Goal: Information Seeking & Learning: Check status

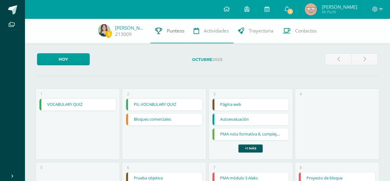
click at [173, 36] on link "Punteos" at bounding box center [170, 31] width 39 height 25
click at [171, 33] on span "Punteos" at bounding box center [176, 30] width 18 height 6
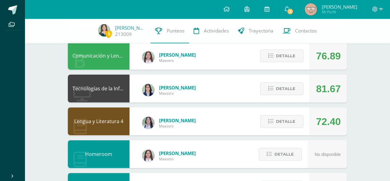
scroll to position [53, 0]
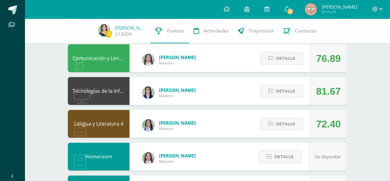
drag, startPoint x: 187, startPoint y: 119, endPoint x: 326, endPoint y: 83, distance: 143.7
click at [326, 83] on div "81.67" at bounding box center [328, 91] width 25 height 28
click at [295, 62] on span "Detalle" at bounding box center [285, 57] width 19 height 11
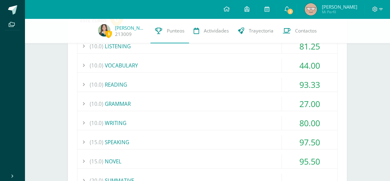
scroll to position [121, 0]
click at [227, 65] on div "(10.0) VOCABULARY" at bounding box center [207, 65] width 260 height 14
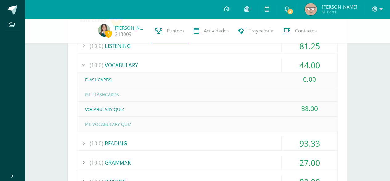
click at [230, 64] on div "(10.0) VOCABULARY" at bounding box center [207, 65] width 260 height 14
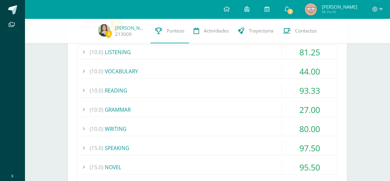
scroll to position [112, 0]
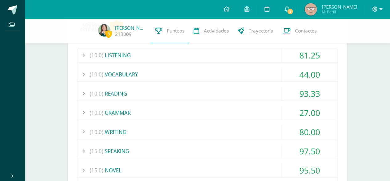
click at [268, 111] on div "(10.0) GRAMMAR" at bounding box center [207, 113] width 260 height 14
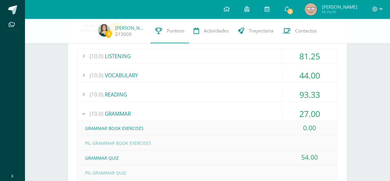
scroll to position [111, 0]
click at [229, 115] on div "(10.0) GRAMMAR" at bounding box center [207, 113] width 260 height 14
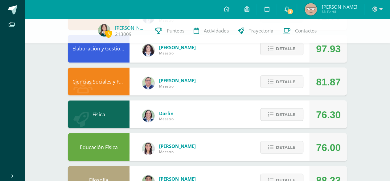
scroll to position [549, 0]
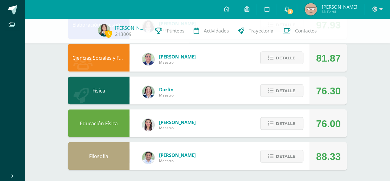
click at [276, 82] on div "Detalle" at bounding box center [280, 90] width 59 height 28
click at [277, 124] on span "Detalle" at bounding box center [285, 122] width 19 height 11
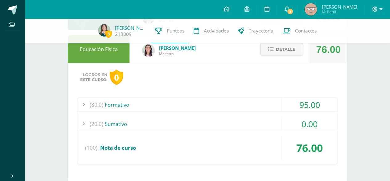
scroll to position [623, 0]
click at [245, 128] on div "(20.0) Sumativo" at bounding box center [207, 124] width 260 height 14
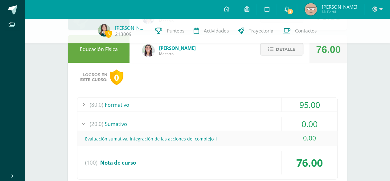
click at [245, 128] on div "(20.0) Sumativo" at bounding box center [207, 124] width 260 height 14
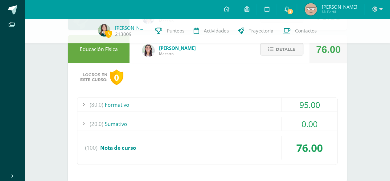
scroll to position [579, 0]
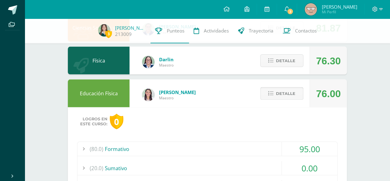
click at [290, 93] on span "Detalle" at bounding box center [285, 92] width 19 height 11
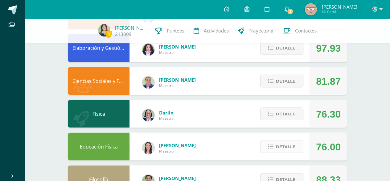
scroll to position [526, 0]
click at [287, 115] on span "Detalle" at bounding box center [285, 113] width 19 height 11
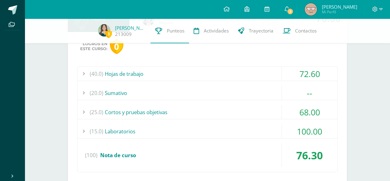
scroll to position [619, 0]
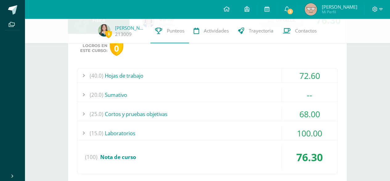
click at [262, 69] on div "(40.0) Hojas de trabajo" at bounding box center [207, 76] width 260 height 14
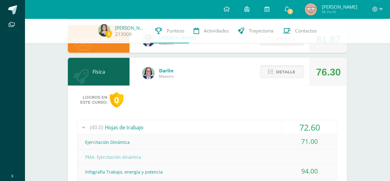
click at [284, 71] on span "Detalle" at bounding box center [285, 71] width 19 height 11
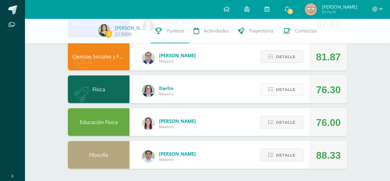
scroll to position [549, 0]
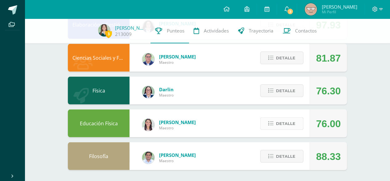
click at [279, 124] on span "Detalle" at bounding box center [285, 122] width 19 height 11
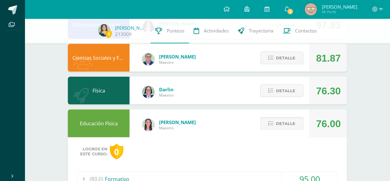
click at [279, 124] on span "Detalle" at bounding box center [285, 122] width 19 height 11
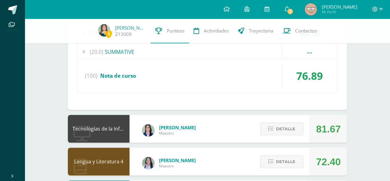
scroll to position [249, 0]
click at [278, 160] on span "Detalle" at bounding box center [285, 161] width 19 height 11
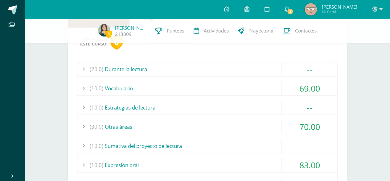
scroll to position [396, 0]
click at [262, 84] on div "(10.0) Vocabulario" at bounding box center [207, 89] width 260 height 14
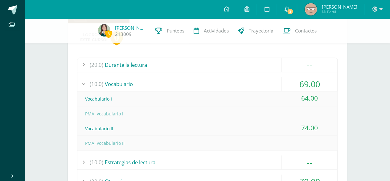
scroll to position [402, 0]
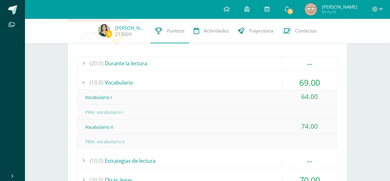
click at [260, 76] on div "(10.0) Vocabulario" at bounding box center [207, 82] width 260 height 14
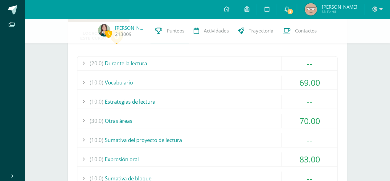
click at [260, 114] on div "(30.0) Otras áreas" at bounding box center [207, 121] width 260 height 14
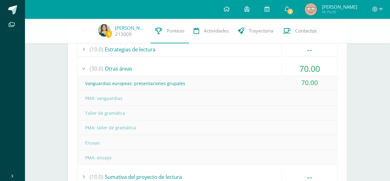
scroll to position [455, 0]
click at [256, 65] on div "(30.0) Otras áreas" at bounding box center [207, 68] width 260 height 14
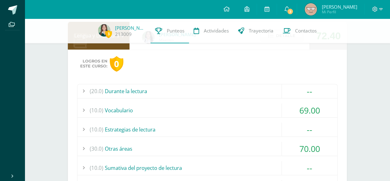
scroll to position [352, 0]
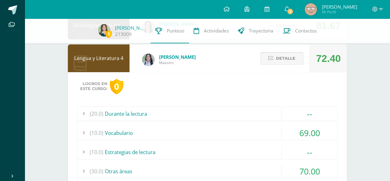
click at [286, 52] on span "Detalle" at bounding box center [285, 57] width 19 height 11
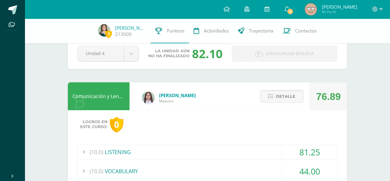
scroll to position [15, 0]
click at [285, 95] on span "Detalle" at bounding box center [285, 95] width 19 height 11
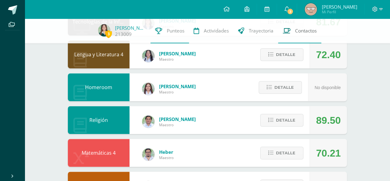
scroll to position [123, 0]
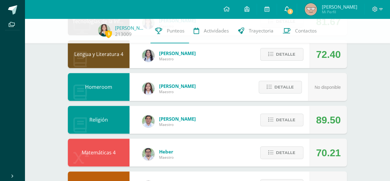
click at [294, 10] on span "3" at bounding box center [290, 11] width 7 height 7
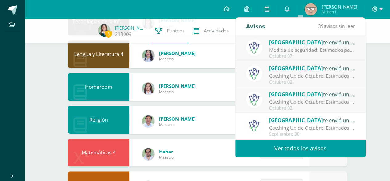
click at [376, 117] on div "3 Valeria de 213009 Punteos Actividades Trayectoria Contactos Pendiente Unidad …" at bounding box center [208, 135] width 366 height 479
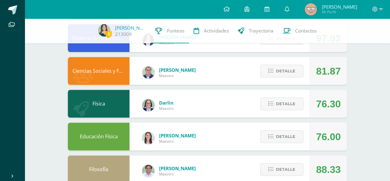
scroll to position [306, 0]
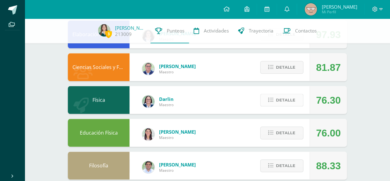
click at [286, 97] on span "Detalle" at bounding box center [285, 99] width 19 height 11
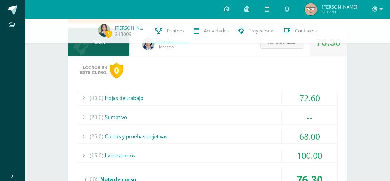
scroll to position [366, 0]
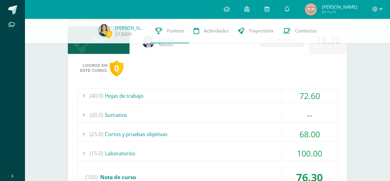
click at [240, 137] on div "(25.0) Cortos y pruebas objetivas" at bounding box center [207, 134] width 260 height 14
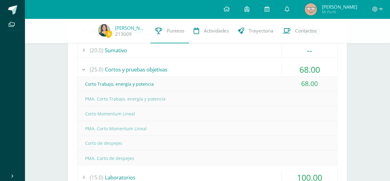
scroll to position [409, 0]
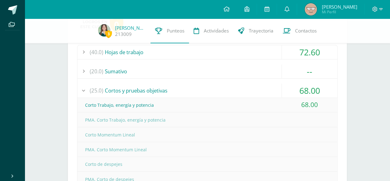
click at [244, 85] on div "(25.0) Cortos y pruebas objetivas" at bounding box center [207, 90] width 260 height 14
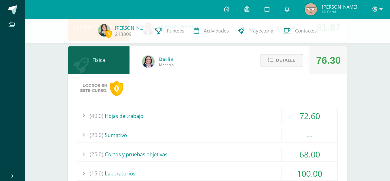
click at [286, 60] on span "Detalle" at bounding box center [285, 59] width 19 height 11
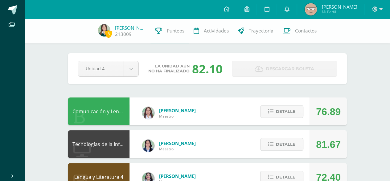
scroll to position [24, 0]
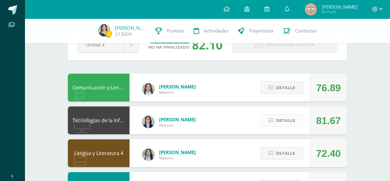
click at [285, 120] on span "Detalle" at bounding box center [285, 120] width 19 height 11
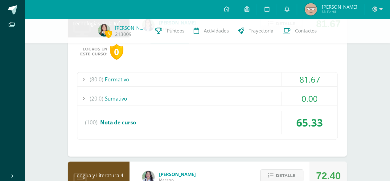
scroll to position [121, 0]
click at [265, 101] on div "(20.0) Sumativo" at bounding box center [207, 98] width 260 height 14
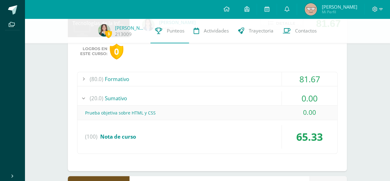
click at [265, 101] on div "(20.0) Sumativo" at bounding box center [207, 98] width 260 height 14
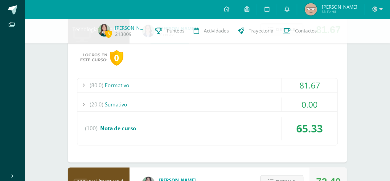
click at [265, 105] on div "(20.0) Sumativo" at bounding box center [207, 104] width 260 height 14
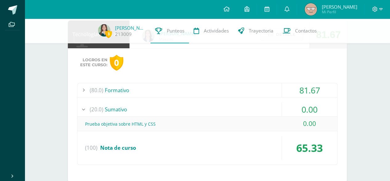
scroll to position [110, 0]
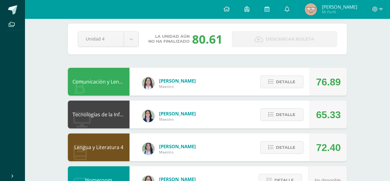
scroll to position [36, 0]
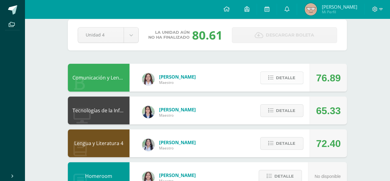
click at [278, 73] on span "Detalle" at bounding box center [285, 77] width 19 height 11
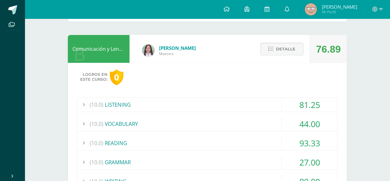
scroll to position [65, 0]
click at [293, 49] on span "Detalle" at bounding box center [285, 48] width 19 height 11
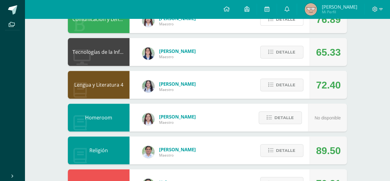
scroll to position [95, 0]
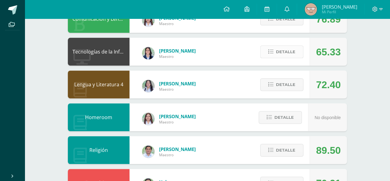
click at [291, 47] on span "Detalle" at bounding box center [285, 51] width 19 height 11
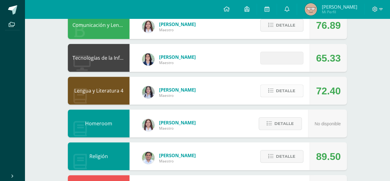
scroll to position [89, 0]
